Goal: Task Accomplishment & Management: Manage account settings

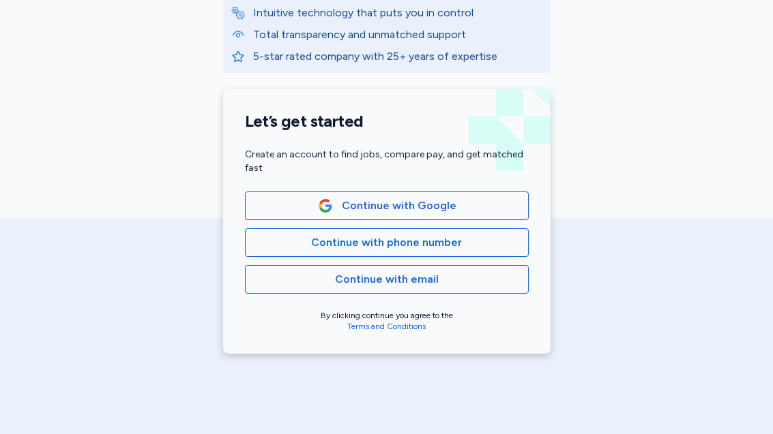
scroll to position [243, 0]
click at [437, 248] on span "Continue with phone number" at bounding box center [386, 242] width 151 height 16
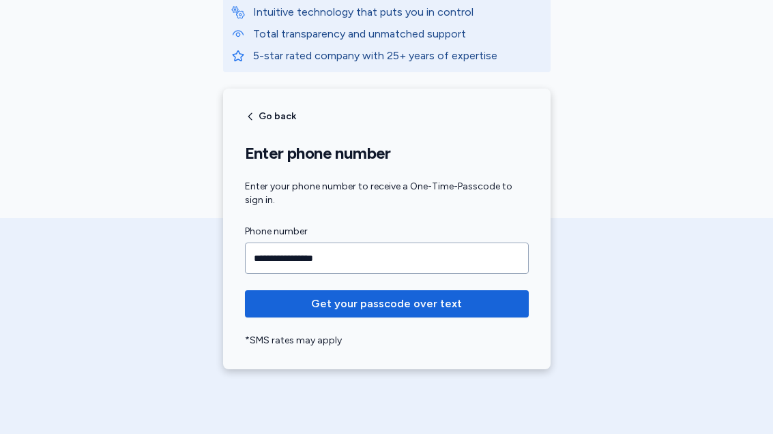
type input "**********"
click at [467, 298] on span "Get your passcode over text" at bounding box center [387, 304] width 262 height 16
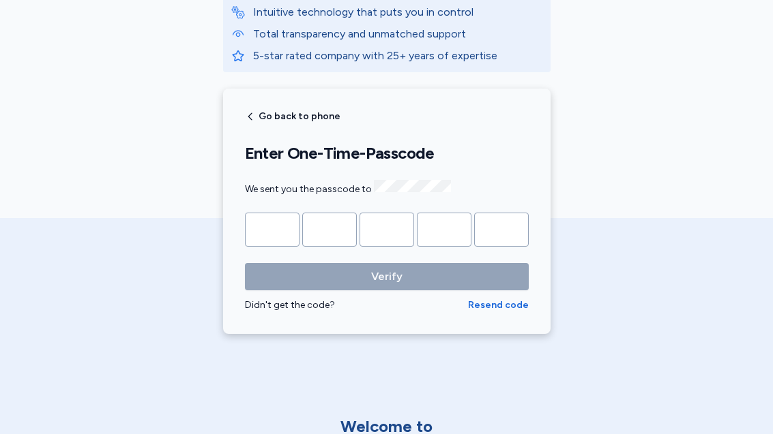
click at [259, 220] on input "Please enter OTP character 1" at bounding box center [272, 230] width 55 height 34
type input "*"
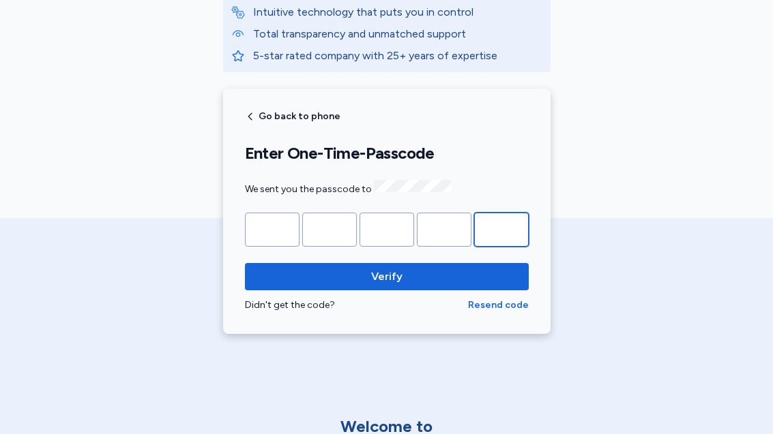
type input "*"
click at [417, 280] on span "Verify" at bounding box center [387, 277] width 262 height 16
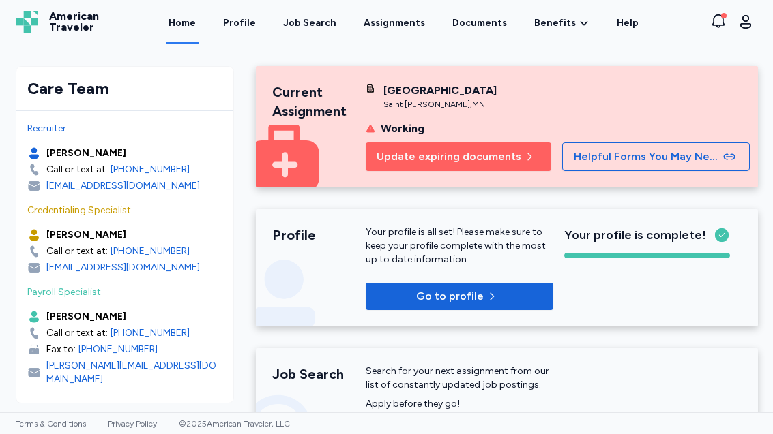
click at [239, 24] on link "Profile" at bounding box center [239, 22] width 38 height 44
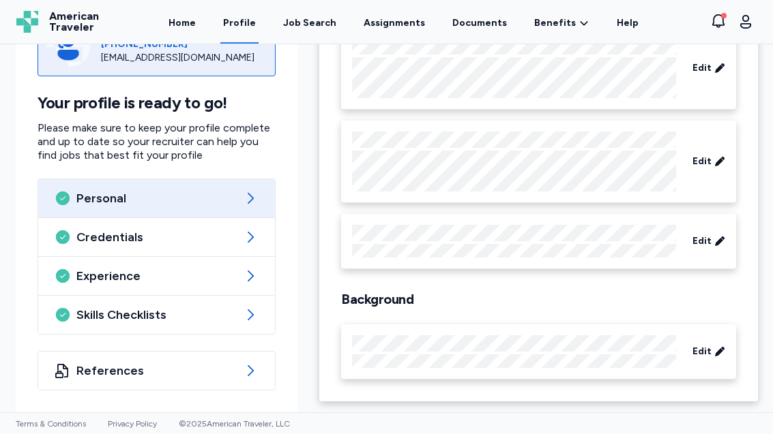
scroll to position [160, 0]
click at [257, 283] on icon at bounding box center [250, 276] width 16 height 16
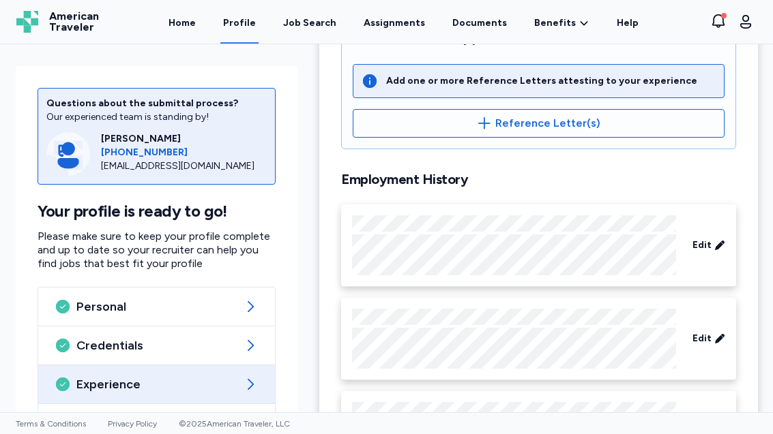
scroll to position [419, 0]
